Goal: Task Accomplishment & Management: Manage account settings

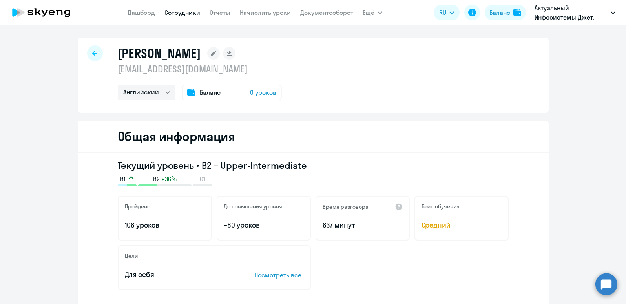
select select "english"
click at [496, 15] on div "Баланс" at bounding box center [499, 12] width 21 height 9
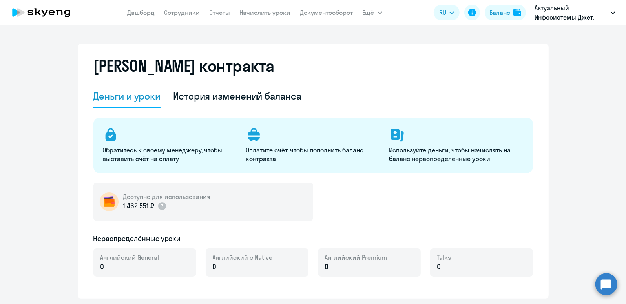
select select "english_adult_not_native_speaker"
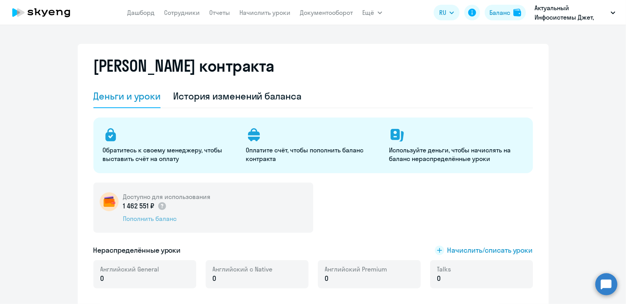
click at [147, 222] on div "Пополнить баланс" at bounding box center [166, 219] width 87 height 9
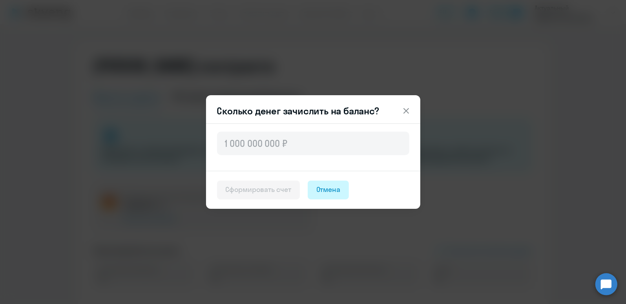
click at [331, 189] on div "Отмена" at bounding box center [328, 190] width 24 height 10
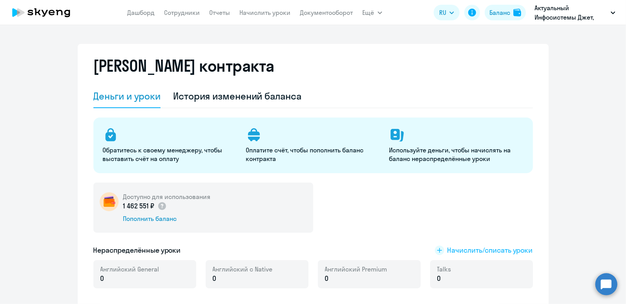
click at [474, 252] on span "Начислить/списать уроки" at bounding box center [490, 251] width 86 height 10
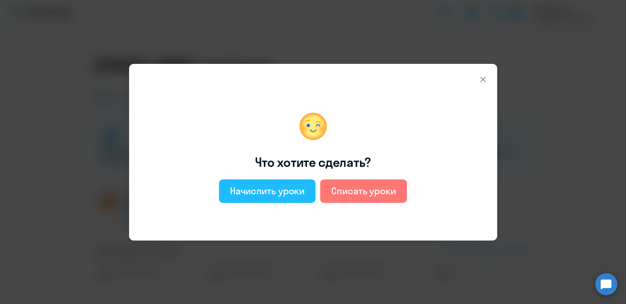
click at [289, 184] on button "Начислить уроки" at bounding box center [267, 192] width 97 height 24
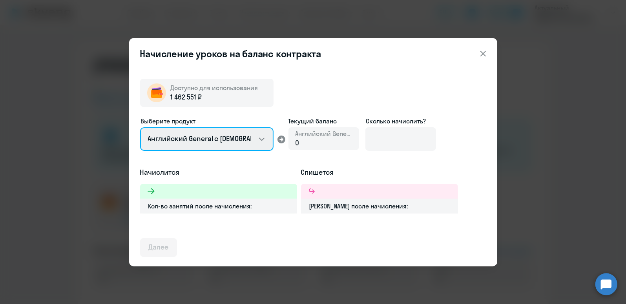
click at [264, 140] on select "Английский General с [DEMOGRAPHIC_DATA] преподавателем Английский General с [DE…" at bounding box center [206, 140] width 133 height 24
select select "english_adult_not_native_speaker_premium"
click at [140, 128] on select "Английский General с [DEMOGRAPHIC_DATA] преподавателем Английский General с [DE…" at bounding box center [206, 140] width 133 height 24
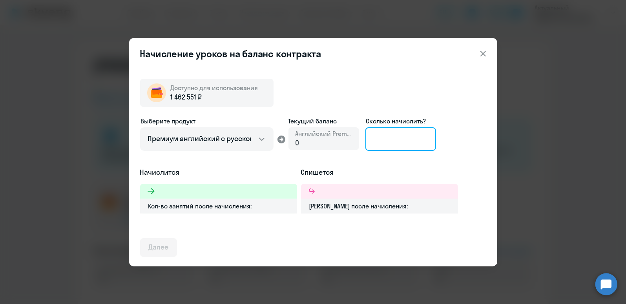
click at [384, 138] on input at bounding box center [400, 140] width 71 height 24
type input "45"
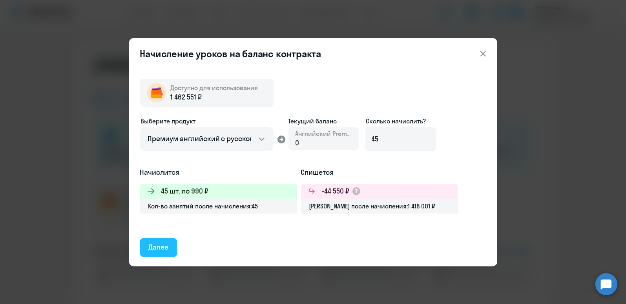
click at [148, 248] on button "Далее" at bounding box center [158, 248] width 37 height 19
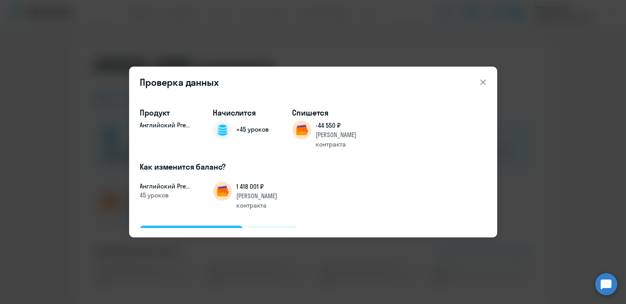
click at [191, 230] on div "Подтвердить и начислить" at bounding box center [192, 235] width 86 height 10
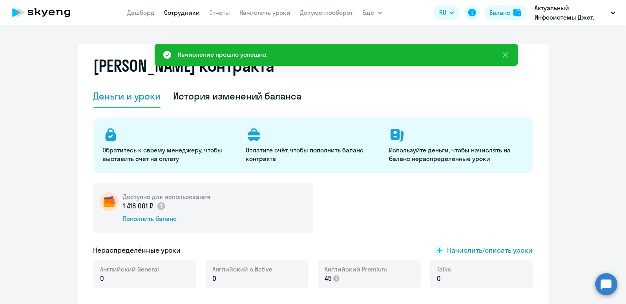
click at [188, 10] on link "Сотрудники" at bounding box center [182, 13] width 36 height 8
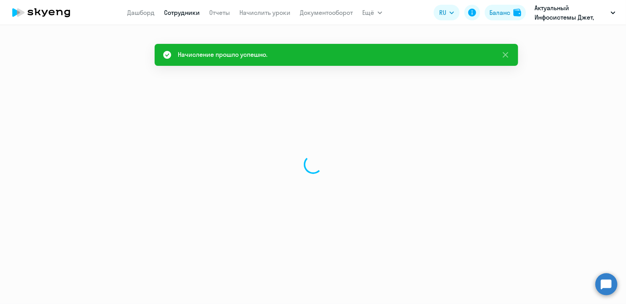
select select "30"
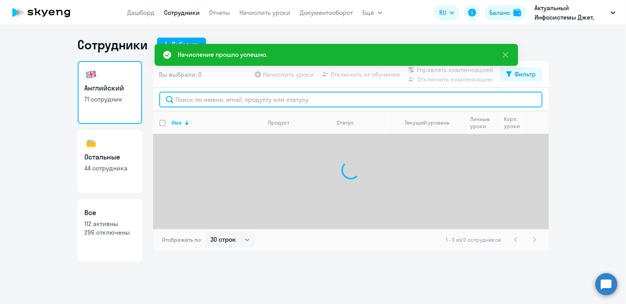
click at [194, 100] on input "text" at bounding box center [350, 100] width 383 height 16
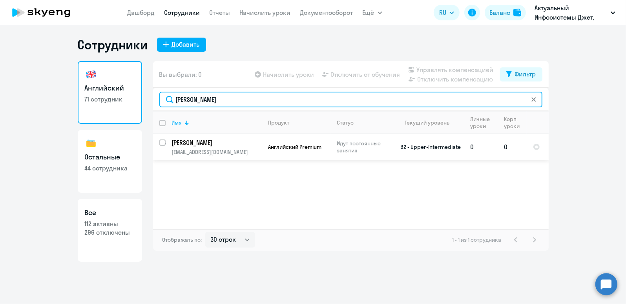
type input "[PERSON_NAME]"
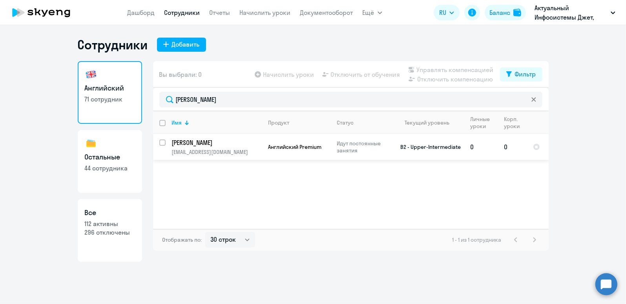
click at [211, 143] on p "[PERSON_NAME]" at bounding box center [216, 142] width 89 height 9
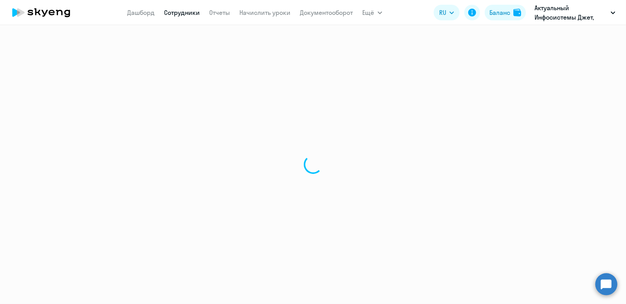
select select "english"
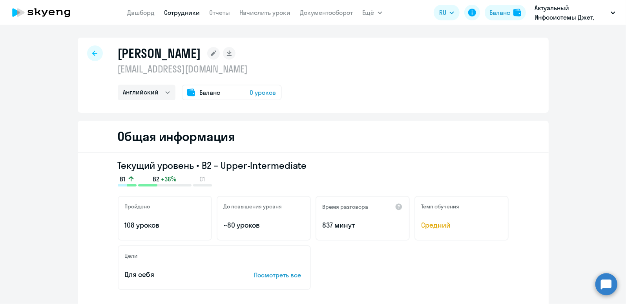
click at [200, 93] on span "Баланс" at bounding box center [210, 92] width 21 height 9
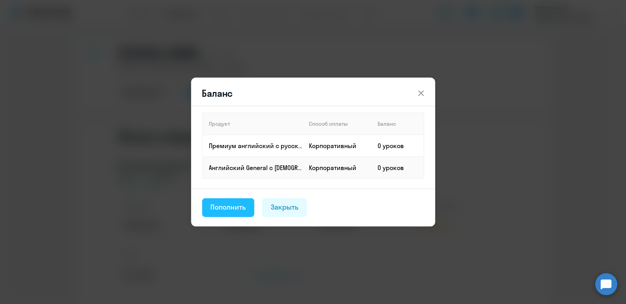
click at [238, 208] on div "Пополнить" at bounding box center [228, 207] width 35 height 10
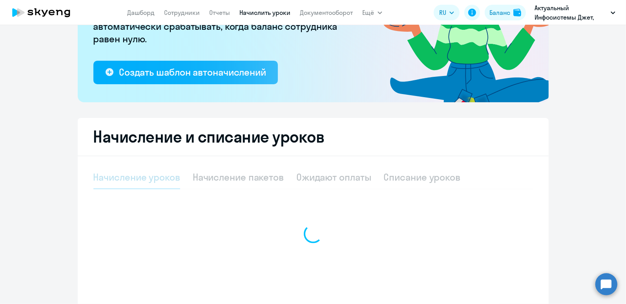
select select "10"
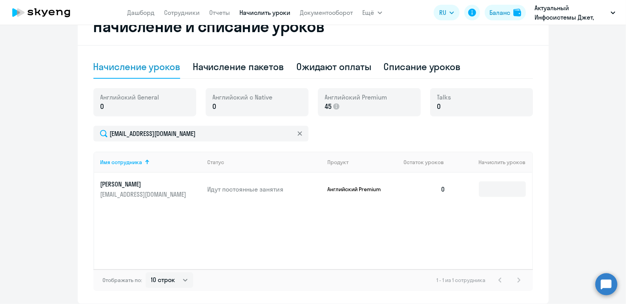
scroll to position [235, 0]
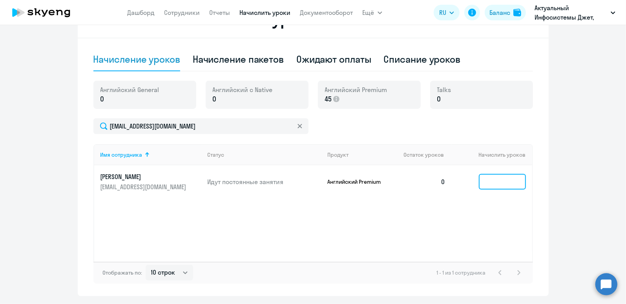
click at [499, 182] on input at bounding box center [502, 182] width 47 height 16
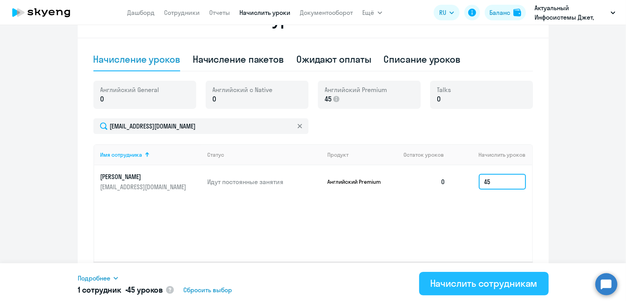
type input "45"
click at [493, 284] on div "Начислить сотрудникам" at bounding box center [484, 283] width 108 height 13
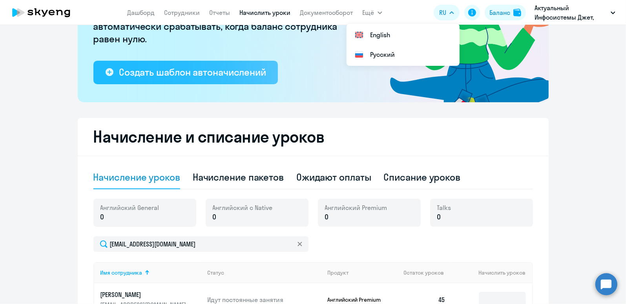
scroll to position [0, 0]
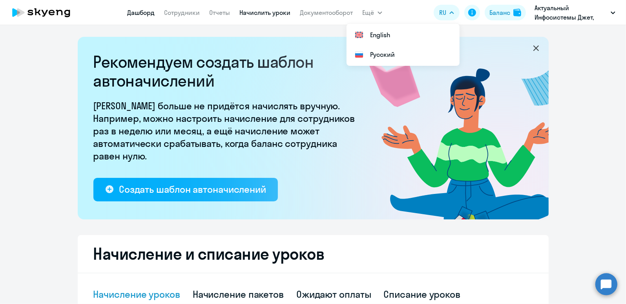
click at [144, 9] on link "Дашборд" at bounding box center [141, 13] width 27 height 8
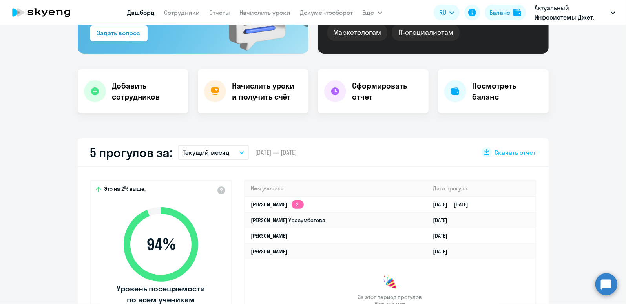
scroll to position [157, 0]
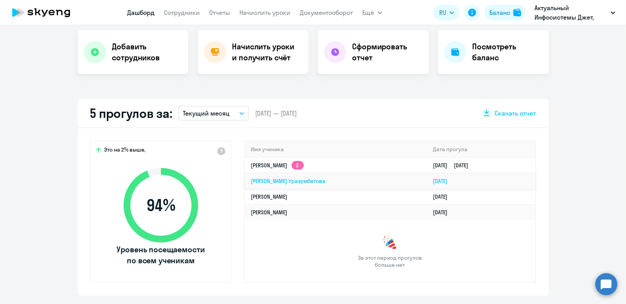
select select "30"
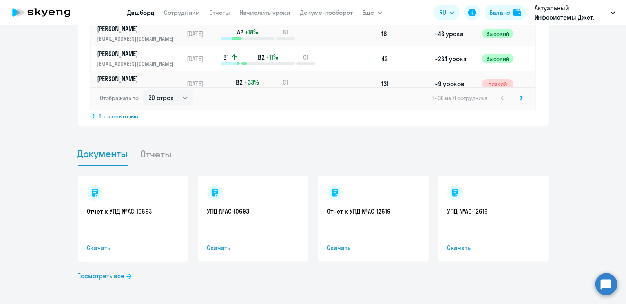
scroll to position [668, 0]
click at [157, 157] on li "Отчеты" at bounding box center [162, 154] width 44 height 24
click at [155, 152] on li "Отчеты" at bounding box center [162, 154] width 44 height 24
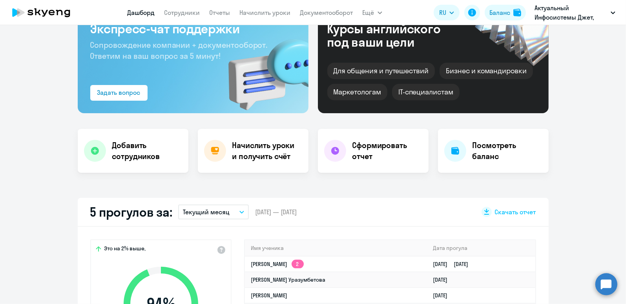
scroll to position [0, 0]
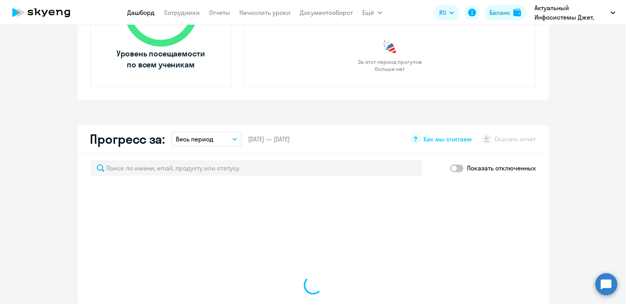
scroll to position [510, 0]
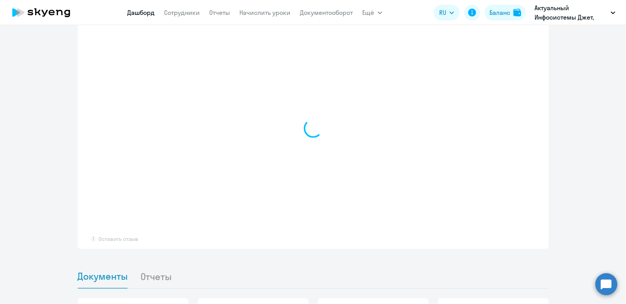
select select "30"
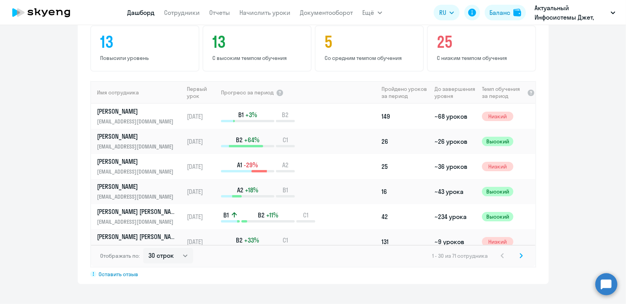
scroll to position [545, 0]
